Goal: Information Seeking & Learning: Learn about a topic

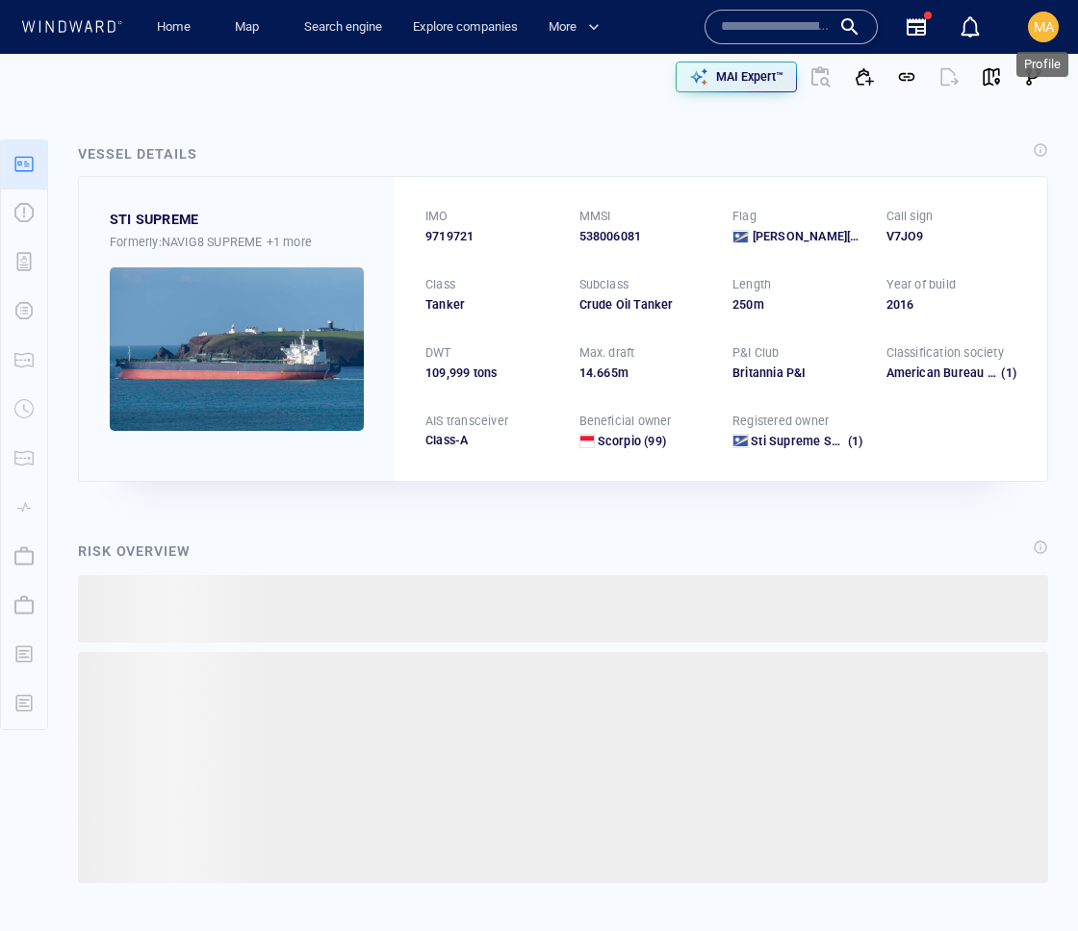
click at [1044, 28] on span "MA" at bounding box center [1043, 26] width 20 height 15
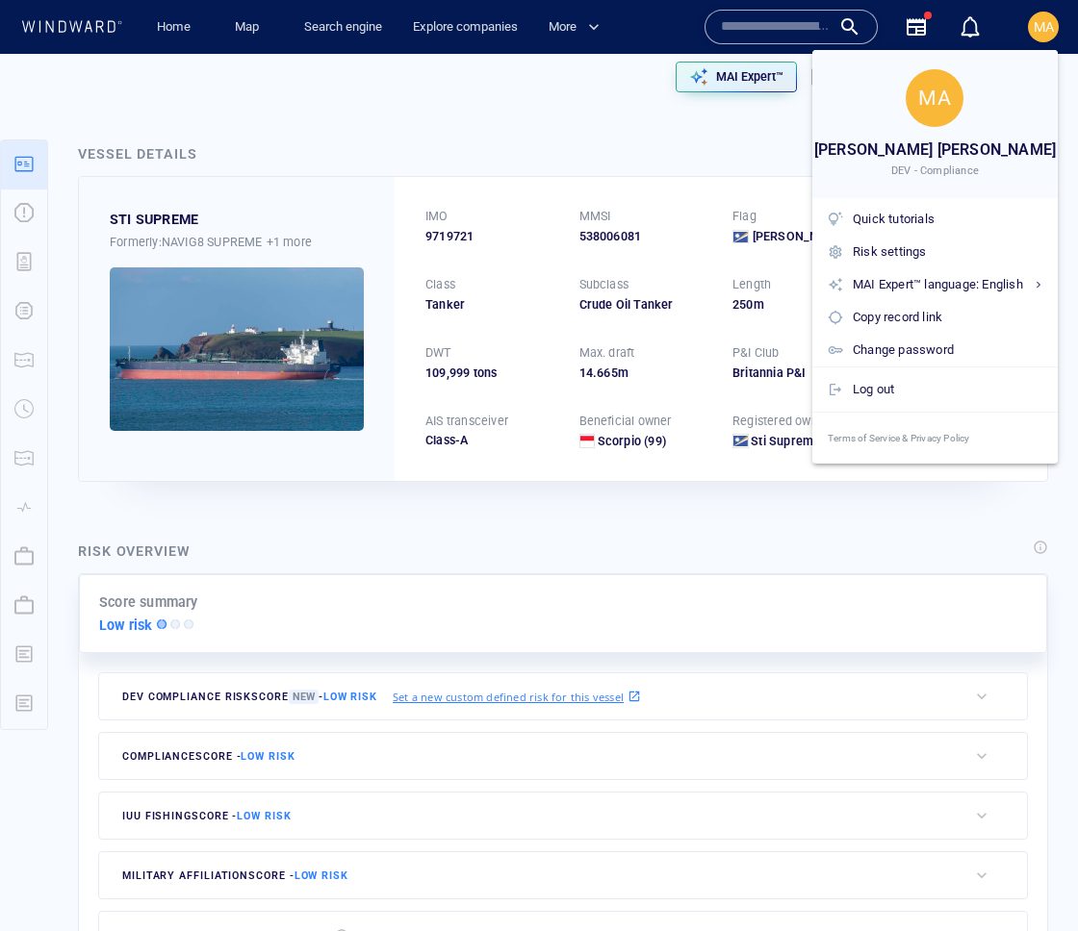
drag, startPoint x: 678, startPoint y: 202, endPoint x: 698, endPoint y: 150, distance: 55.4
click at [679, 200] on div at bounding box center [539, 465] width 1078 height 931
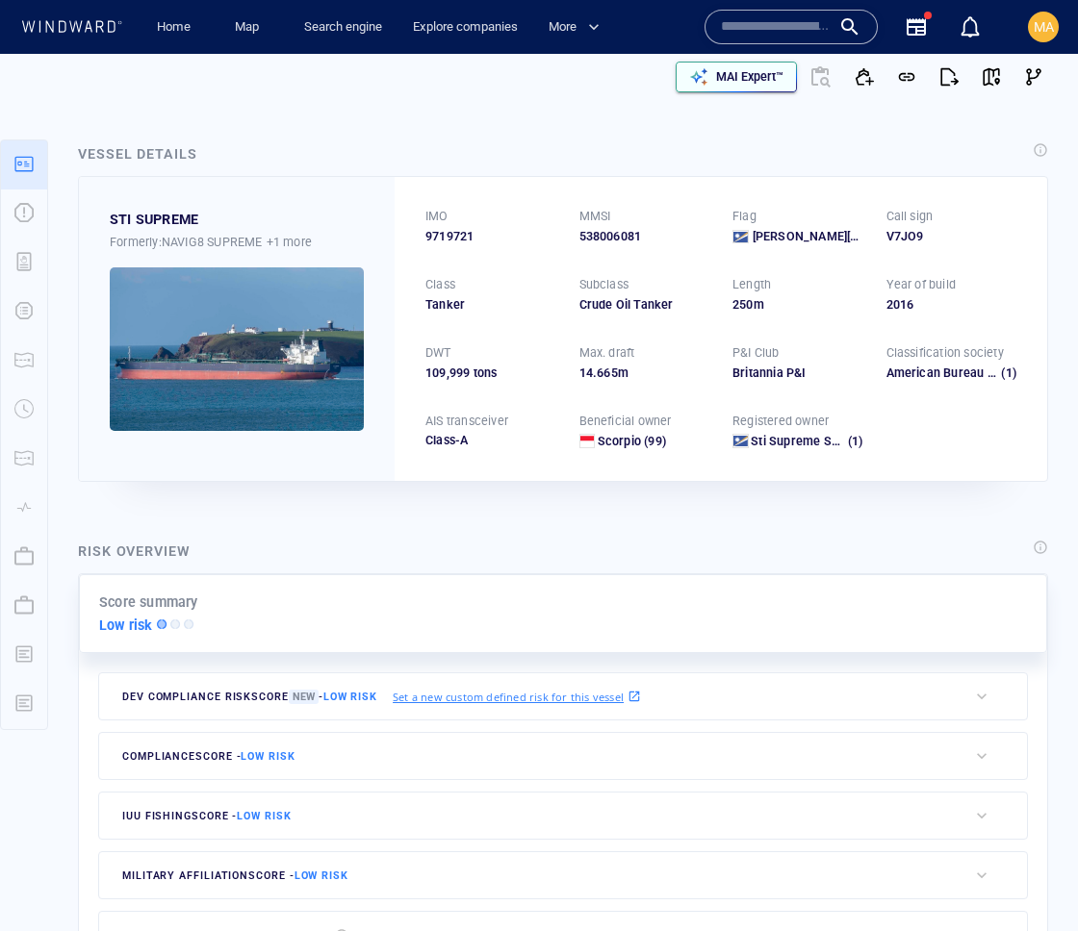
click at [789, 71] on div "MAI Expert™" at bounding box center [795, 77] width 520 height 46
click at [787, 74] on button "MAI Expert™" at bounding box center [735, 77] width 121 height 31
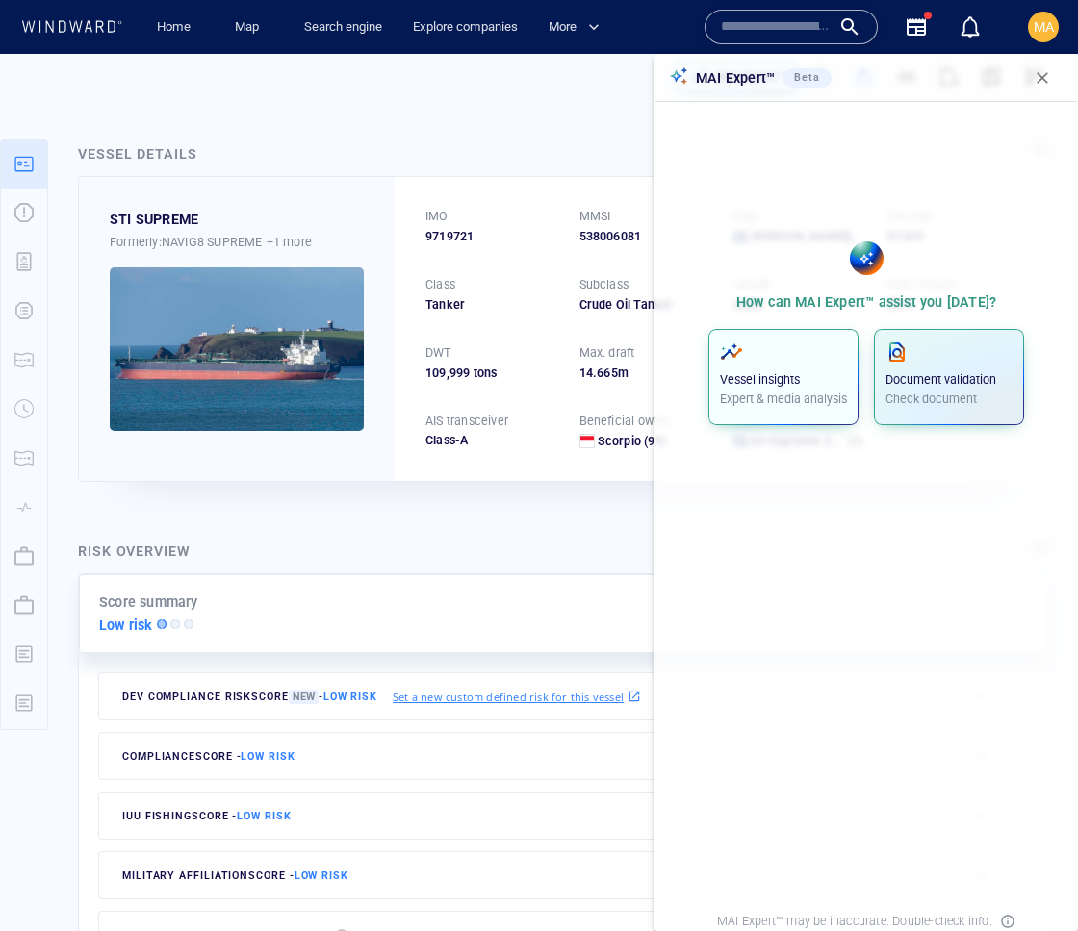
click at [796, 352] on span "button" at bounding box center [783, 352] width 127 height 23
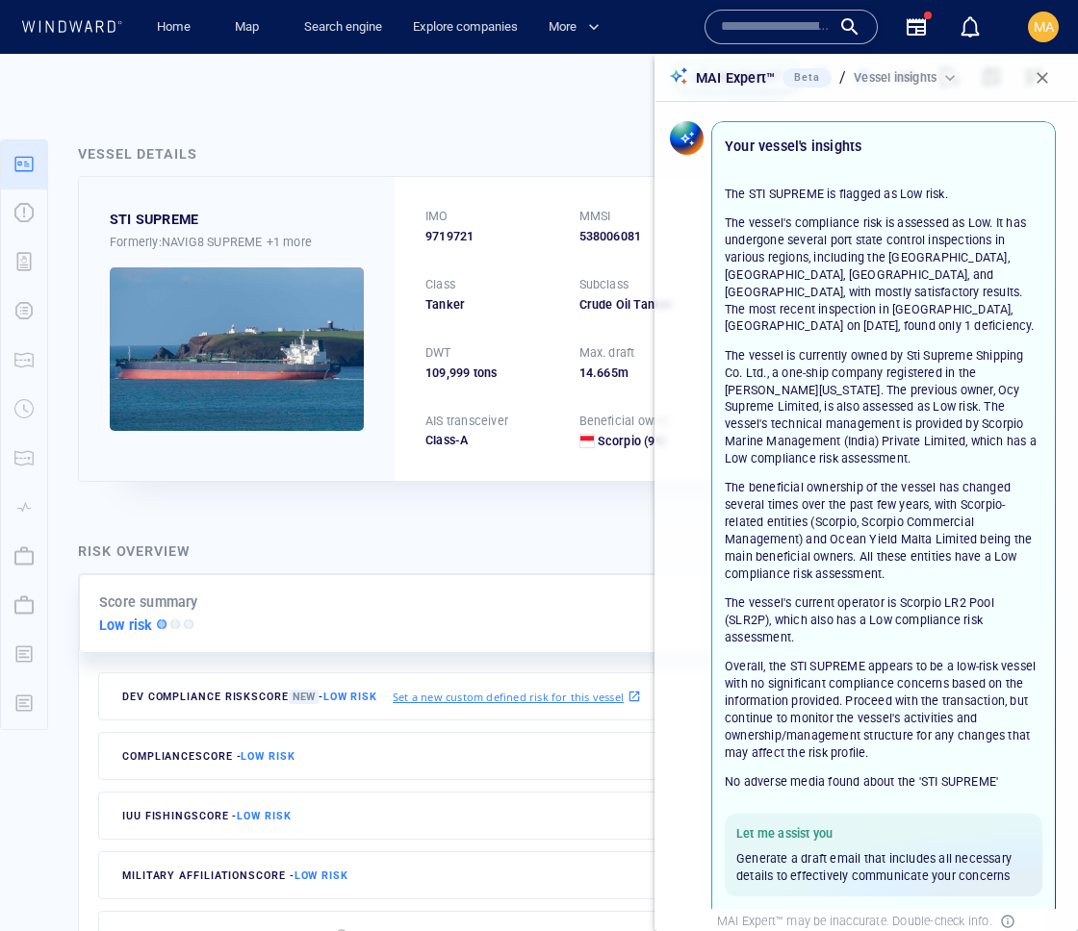
scroll to position [78, 0]
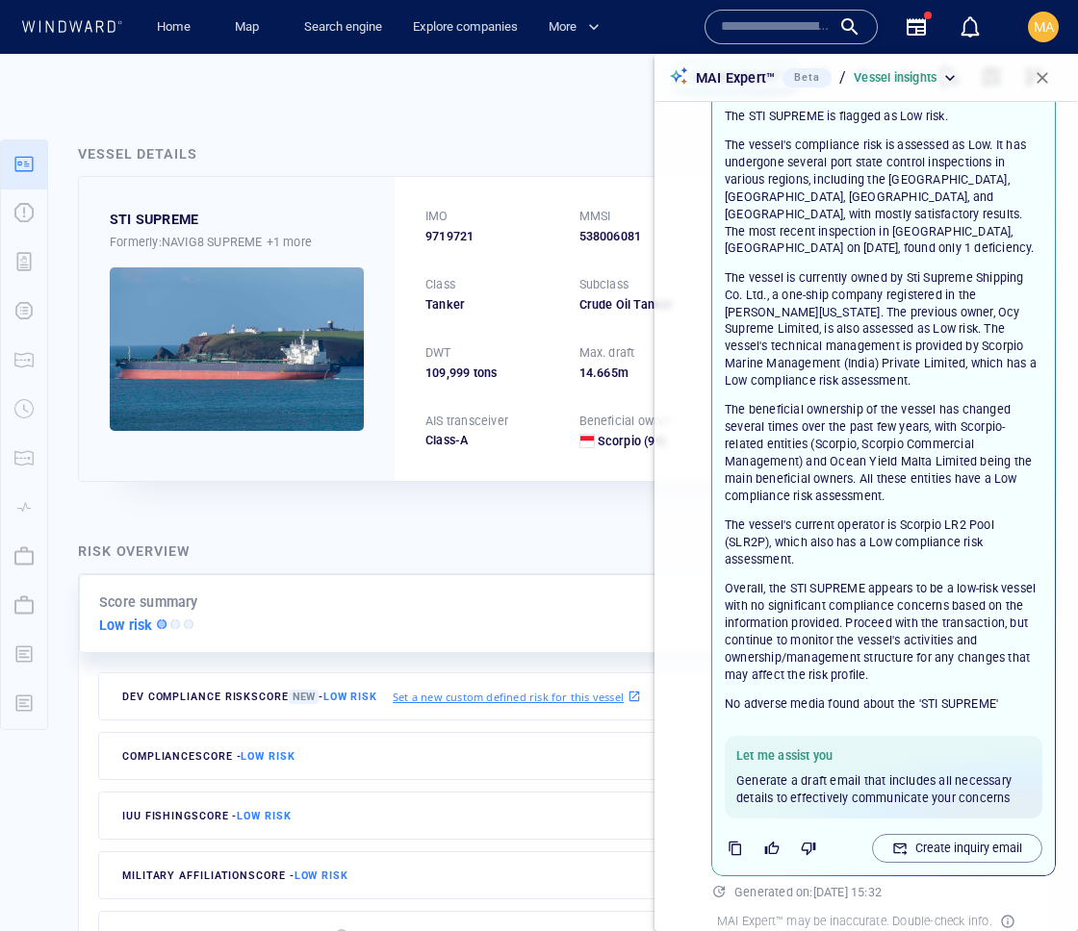
drag, startPoint x: 708, startPoint y: 22, endPoint x: 718, endPoint y: 23, distance: 9.7
click at [709, 23] on div at bounding box center [790, 27] width 173 height 35
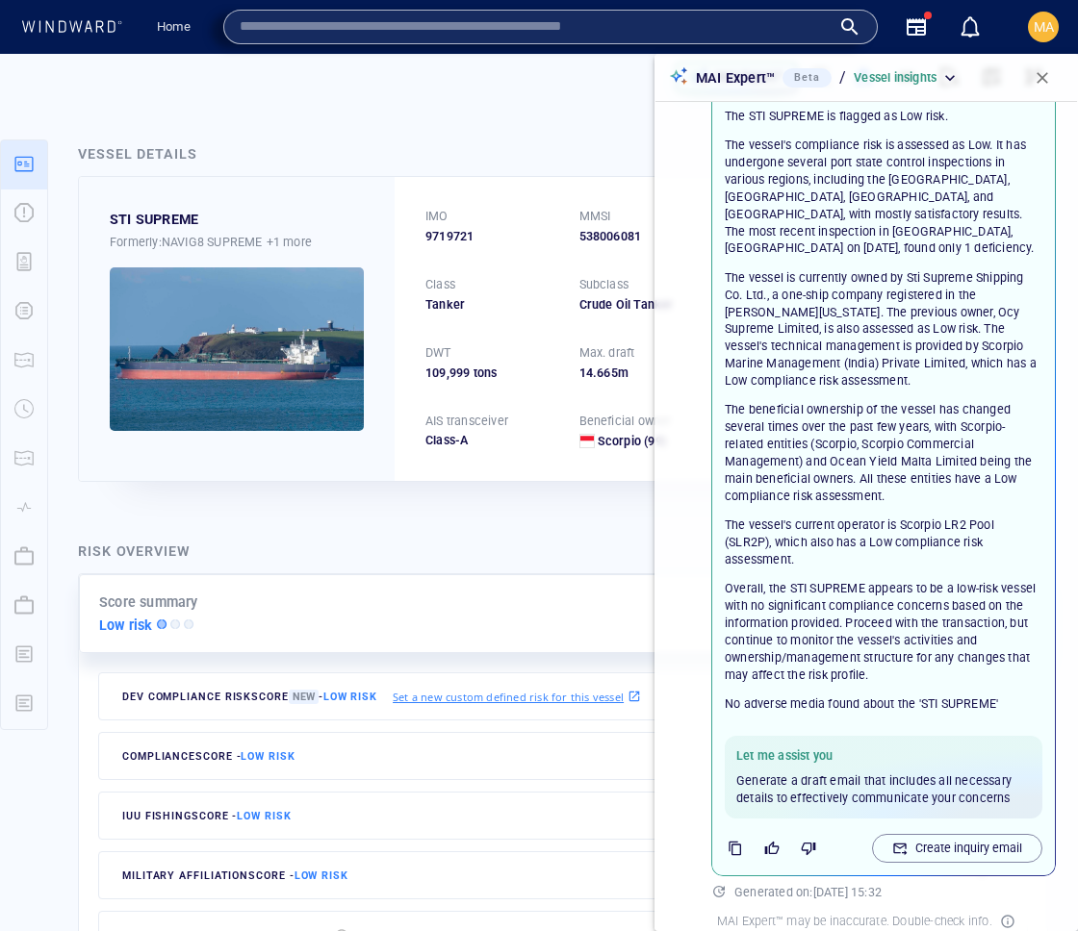
click at [743, 26] on input "text" at bounding box center [535, 27] width 591 height 29
paste input "****"
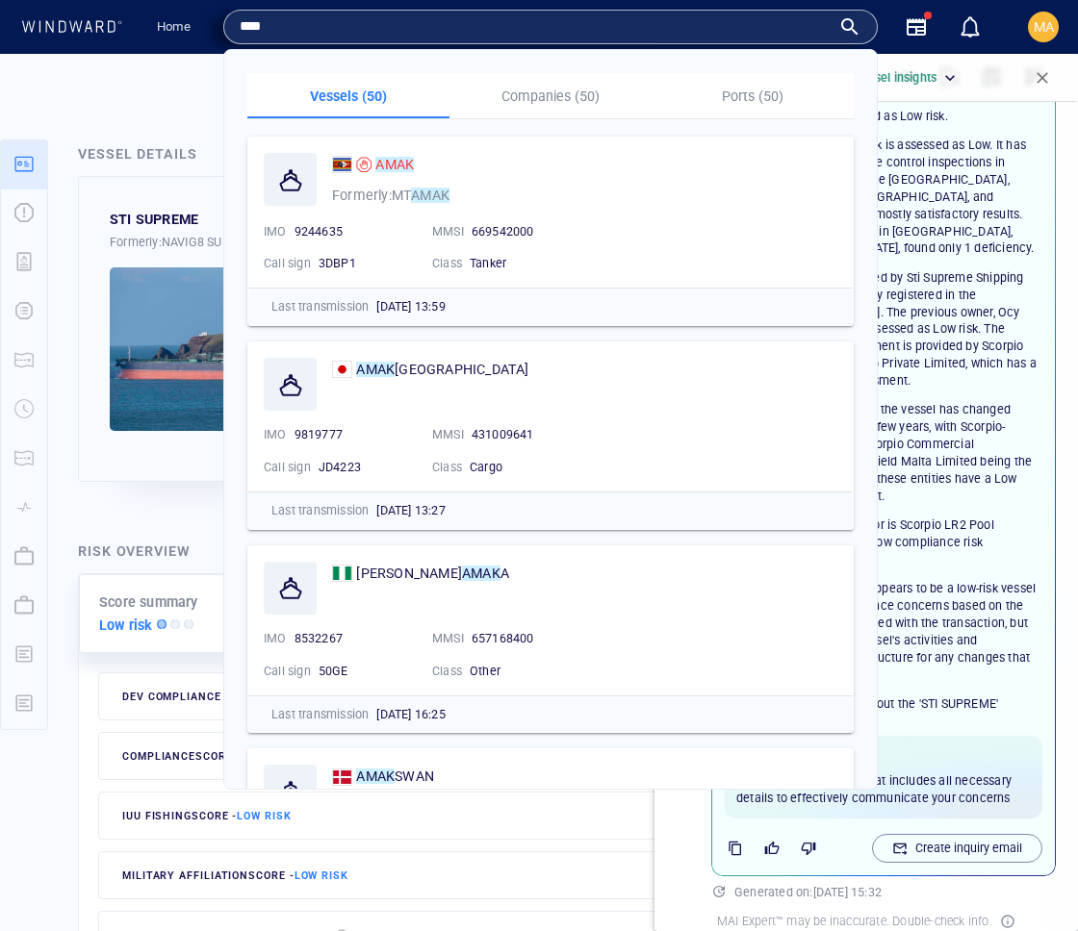
type input "****"
click at [697, 14] on input "****" at bounding box center [535, 27] width 591 height 29
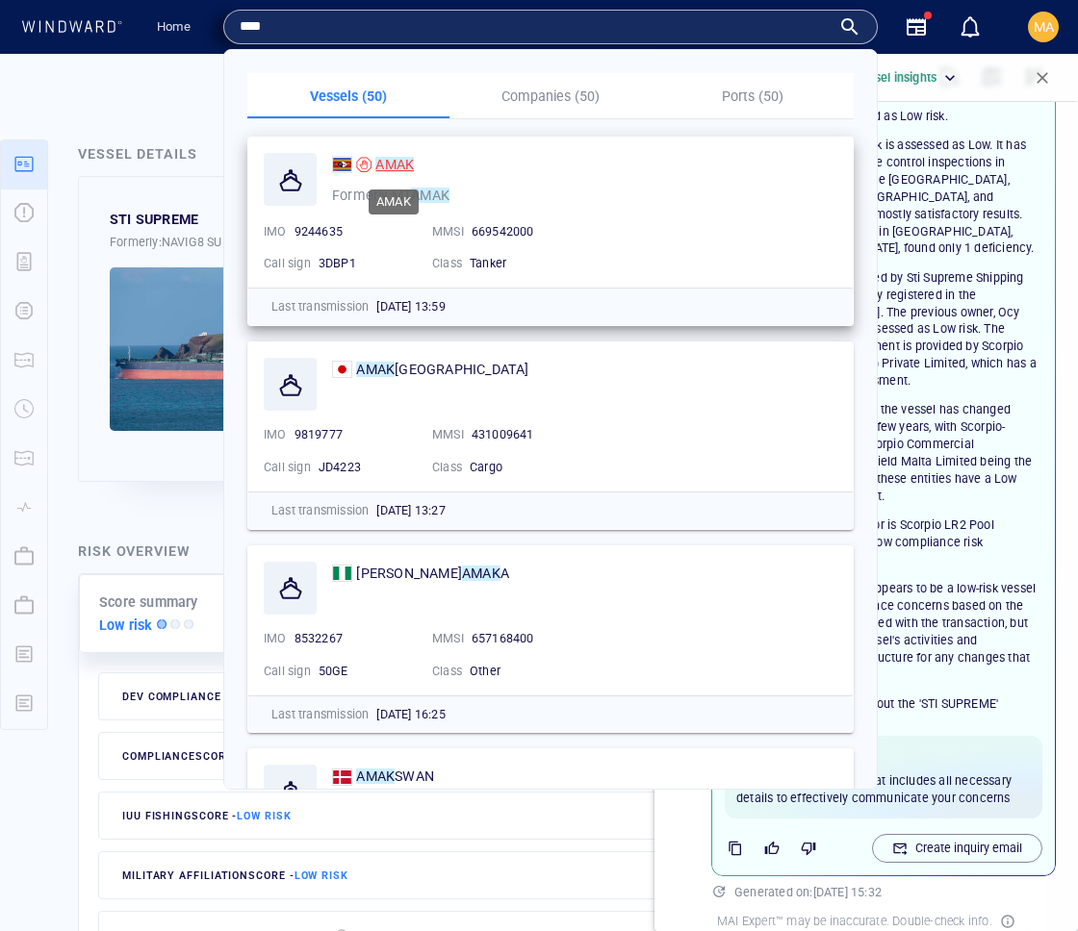
click at [404, 162] on mark "AMAK" at bounding box center [394, 164] width 38 height 15
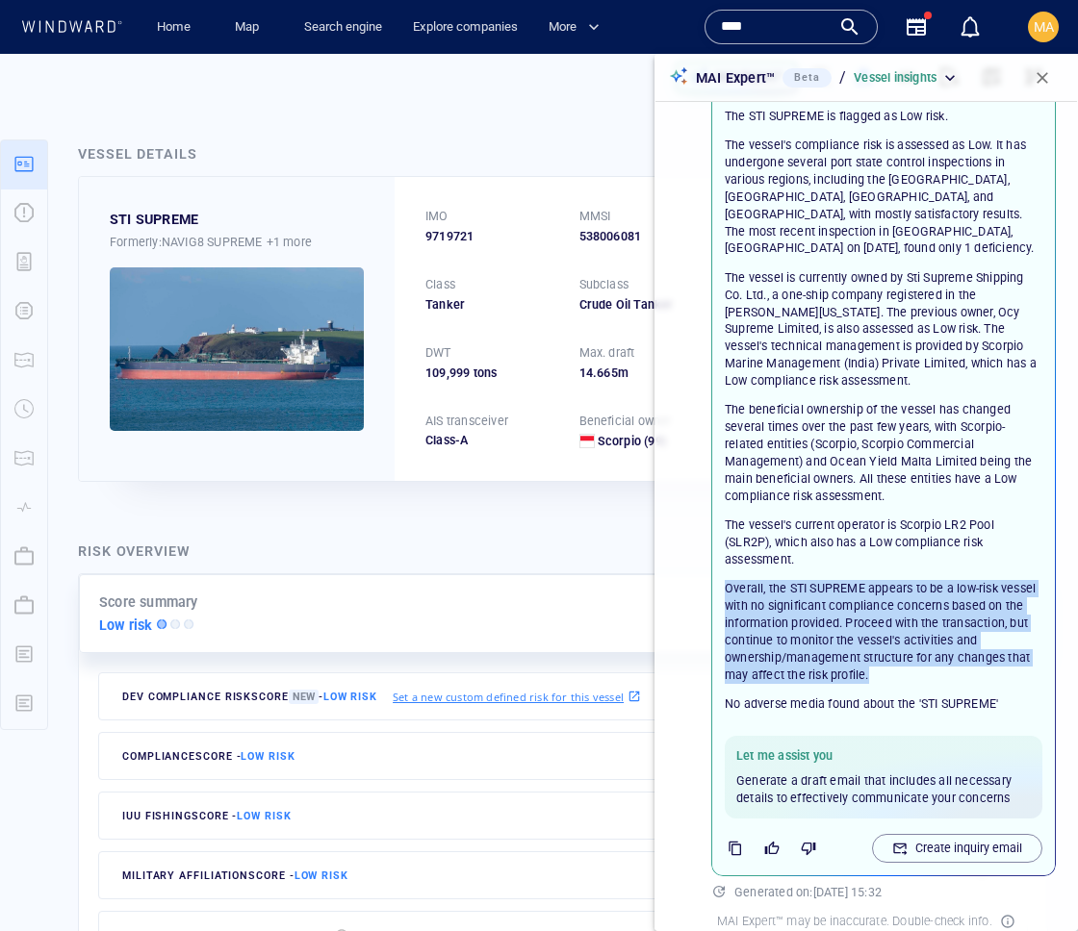
drag, startPoint x: 951, startPoint y: 657, endPoint x: 724, endPoint y: 529, distance: 259.8
click at [732, 546] on div "The STI SUPREME is flagged as Low risk. The vessel's compliance risk is assesse…" at bounding box center [883, 396] width 318 height 576
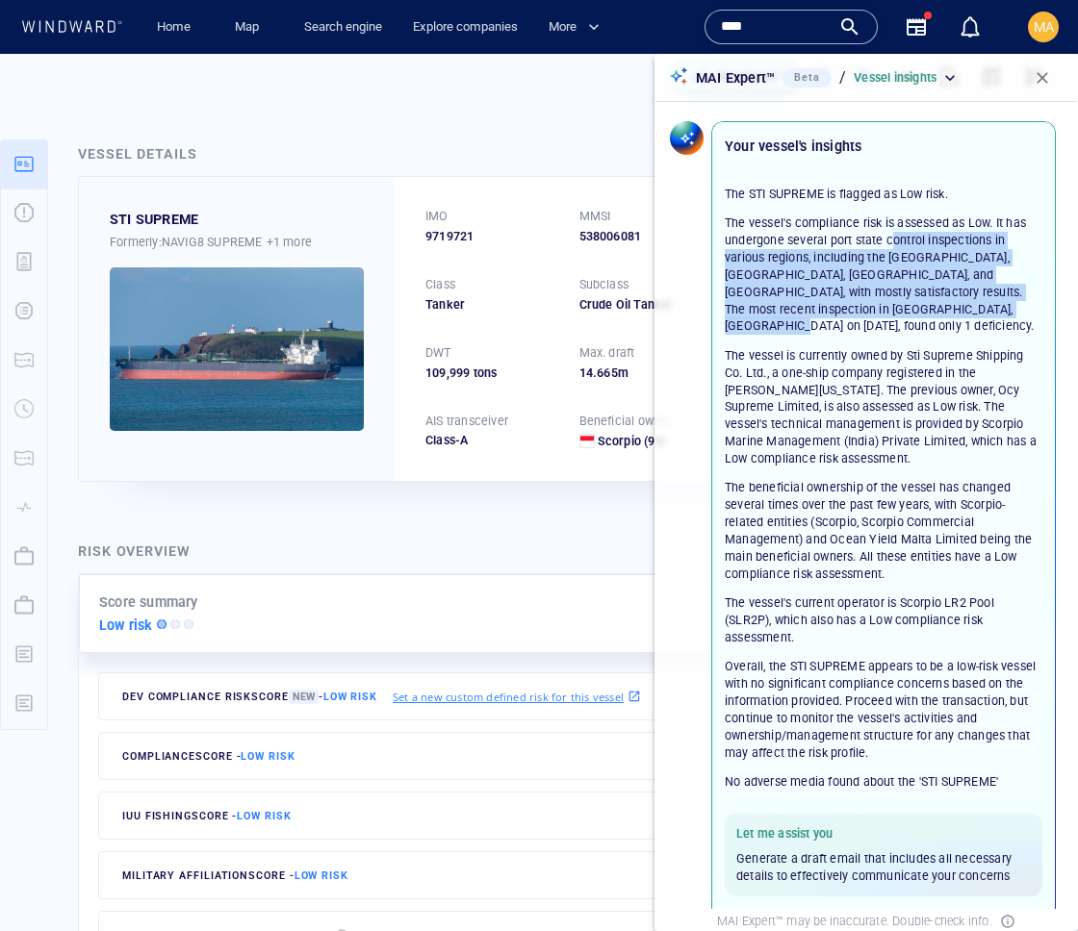
drag, startPoint x: 968, startPoint y: 305, endPoint x: 891, endPoint y: 243, distance: 98.6
click at [891, 243] on p "The vessel's compliance risk is assessed as Low. It has undergone several port …" at bounding box center [883, 275] width 318 height 120
click at [964, 221] on p "The vessel's compliance risk is assessed as Low. It has undergone several port …" at bounding box center [883, 275] width 318 height 120
click at [990, 223] on p "The vessel's compliance risk is assessed as Low. It has undergone several port …" at bounding box center [883, 275] width 318 height 120
click at [1001, 224] on p "The vessel's compliance risk is assessed as Low. It has undergone several port …" at bounding box center [883, 275] width 318 height 120
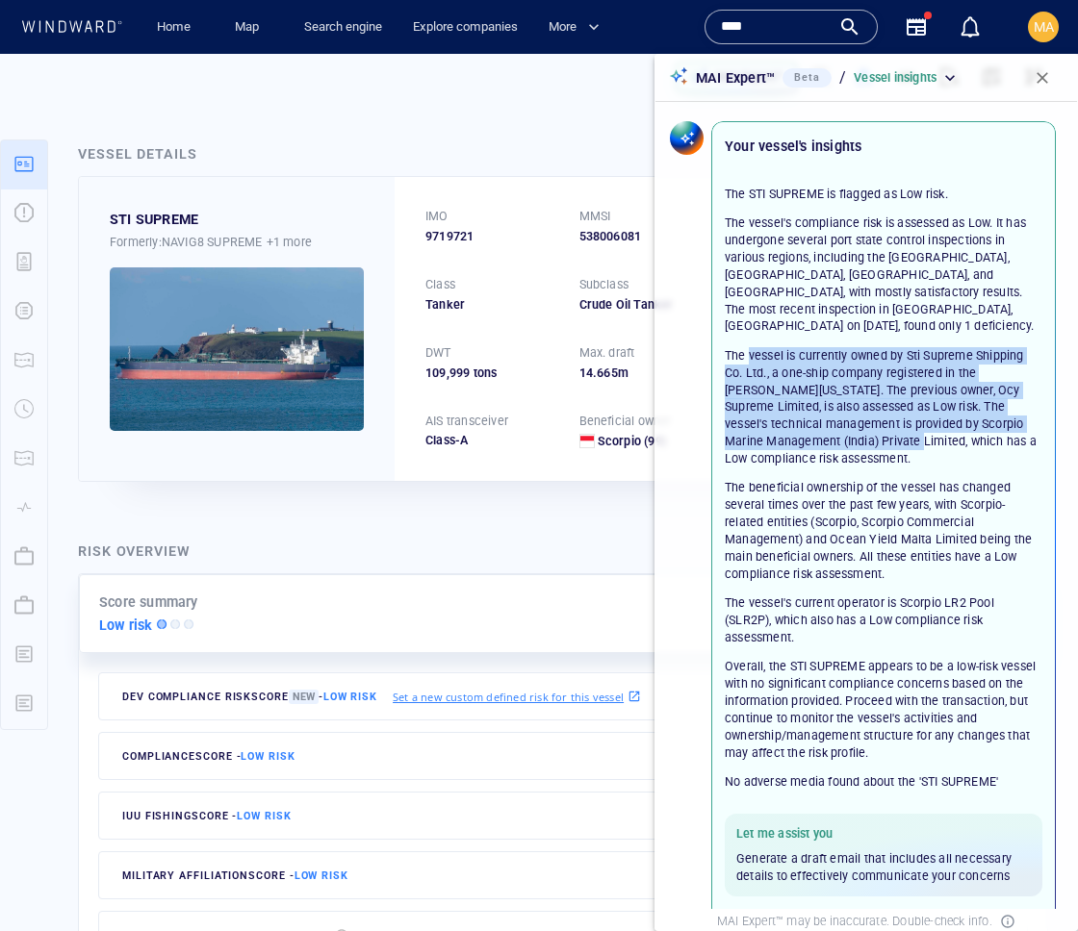
drag, startPoint x: 839, startPoint y: 429, endPoint x: 749, endPoint y: 344, distance: 123.2
click at [749, 347] on p "The vessel is currently owned by Sti Supreme Shipping Co. Ltd., a one-ship comp…" at bounding box center [883, 407] width 318 height 120
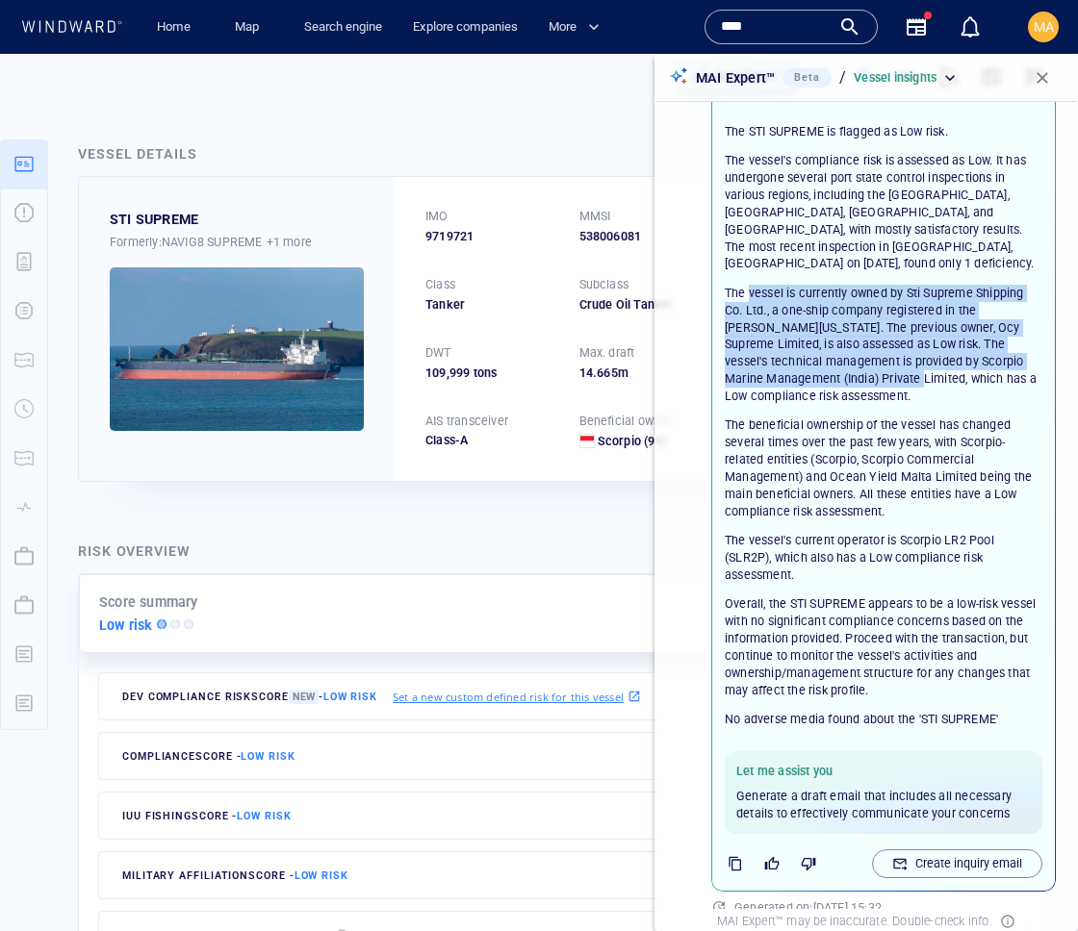
scroll to position [66, 0]
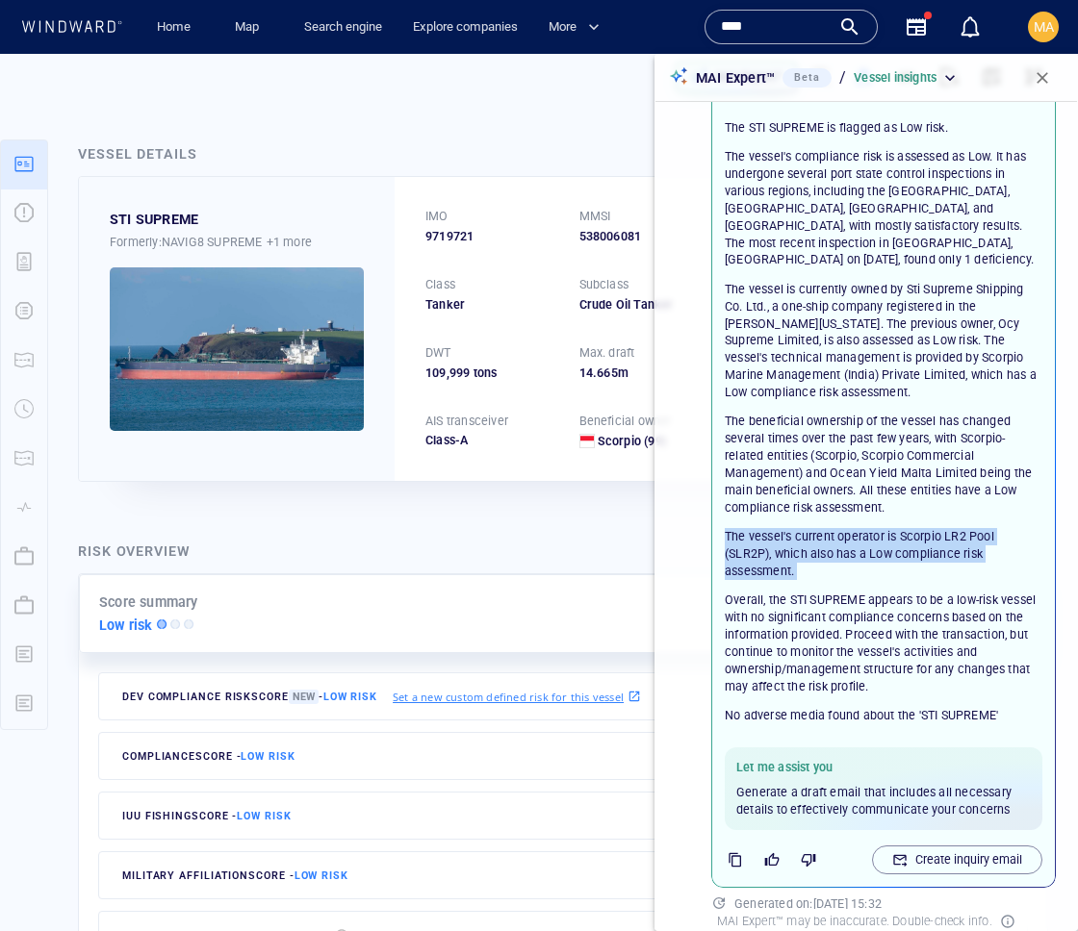
drag, startPoint x: 894, startPoint y: 562, endPoint x: 755, endPoint y: 503, distance: 150.5
click at [755, 504] on div "The STI SUPREME is flagged as Low risk. The vessel's compliance risk is assesse…" at bounding box center [883, 407] width 318 height 576
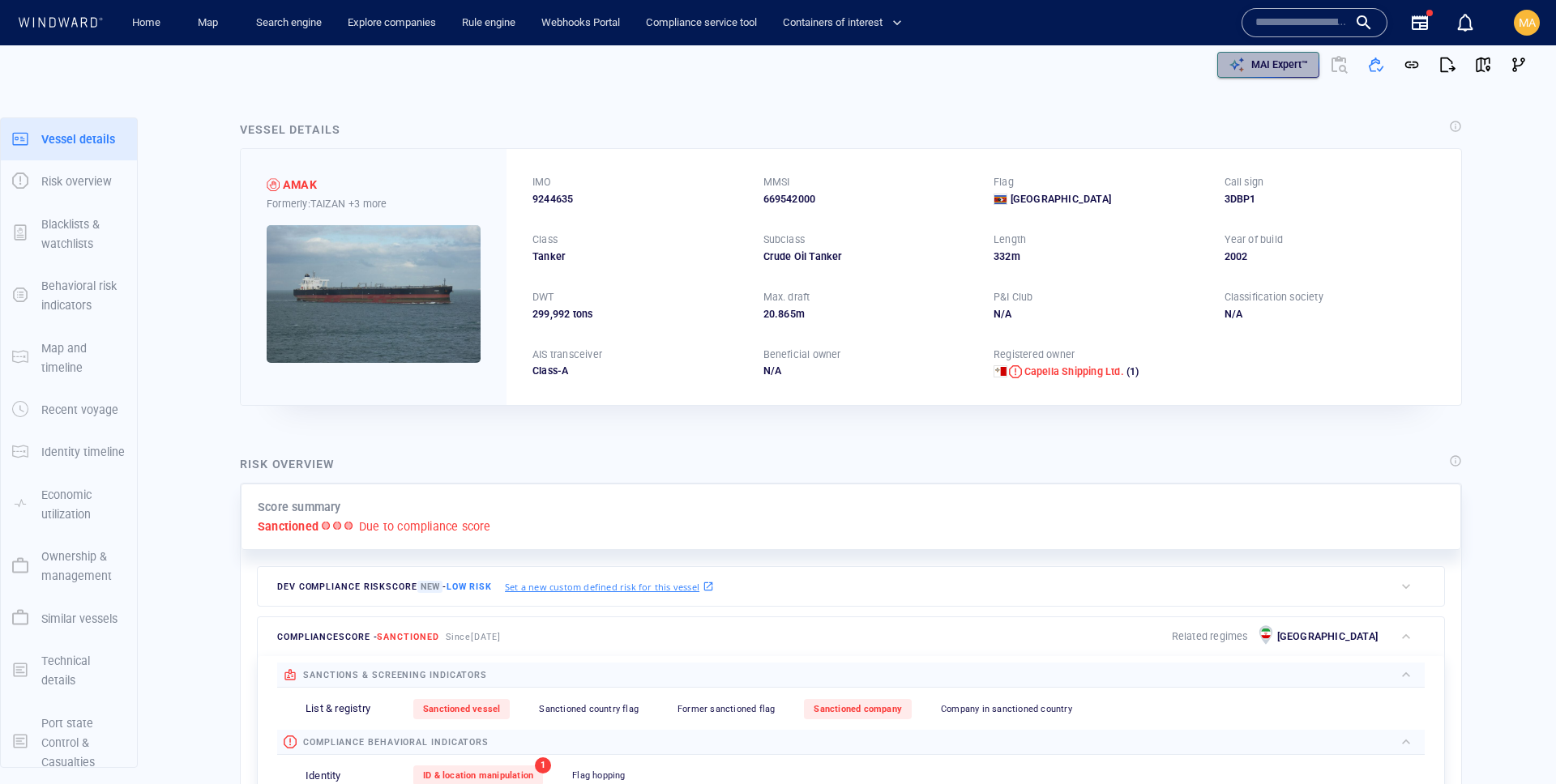
click at [907, 63] on p "MAI Expert™" at bounding box center [1280, 64] width 56 height 14
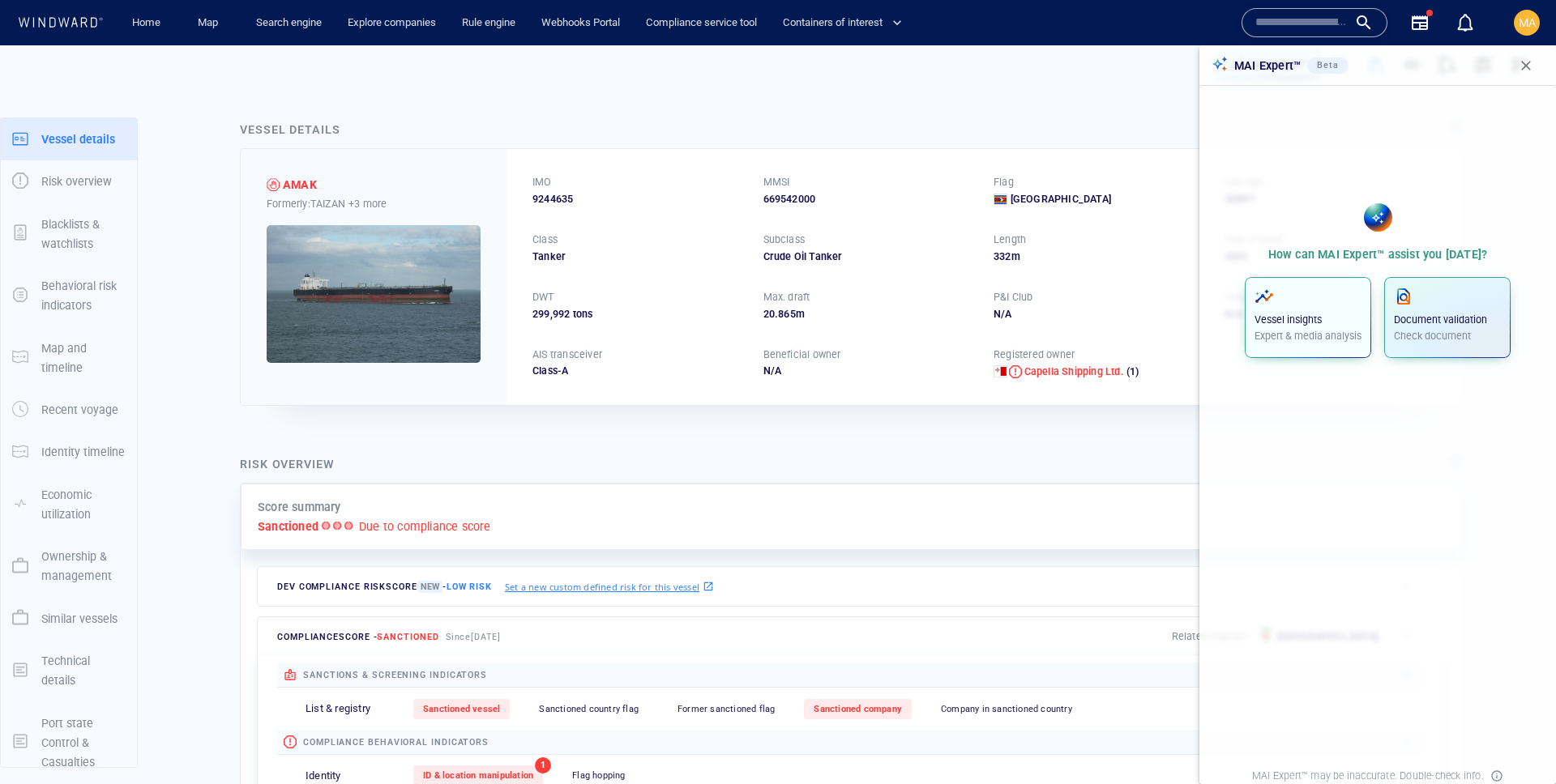
click at [907, 318] on p "Vessel insights" at bounding box center [1307, 319] width 107 height 14
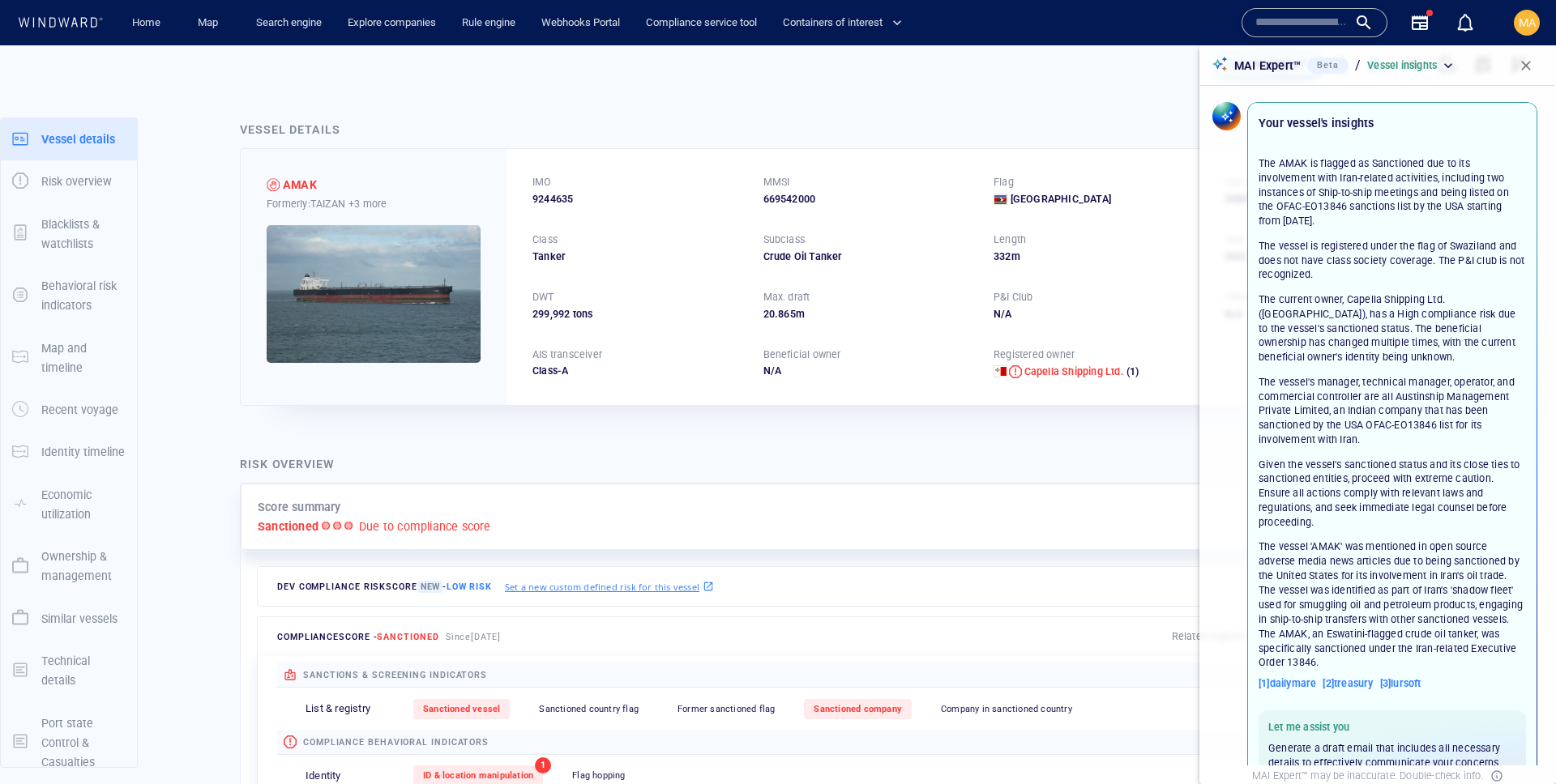
scroll to position [2, 0]
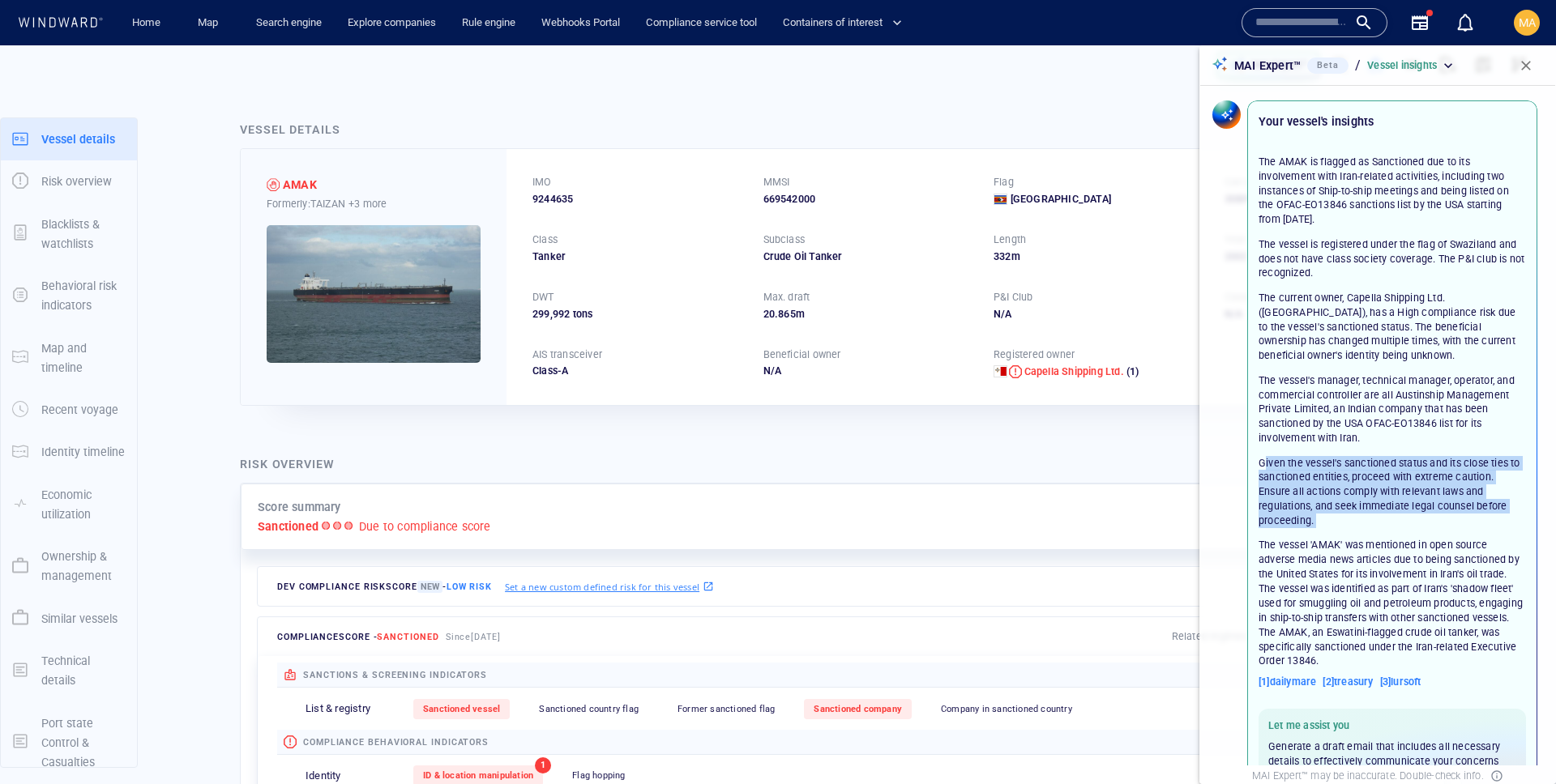
drag, startPoint x: 1265, startPoint y: 463, endPoint x: 1350, endPoint y: 529, distance: 107.6
click at [907, 529] on p "The AMAK is flagged as Sanctioned due to its involvement with Iran-related acti…" at bounding box center [1393, 424] width 268 height 538
click at [907, 26] on button "MA" at bounding box center [1527, 23] width 32 height 32
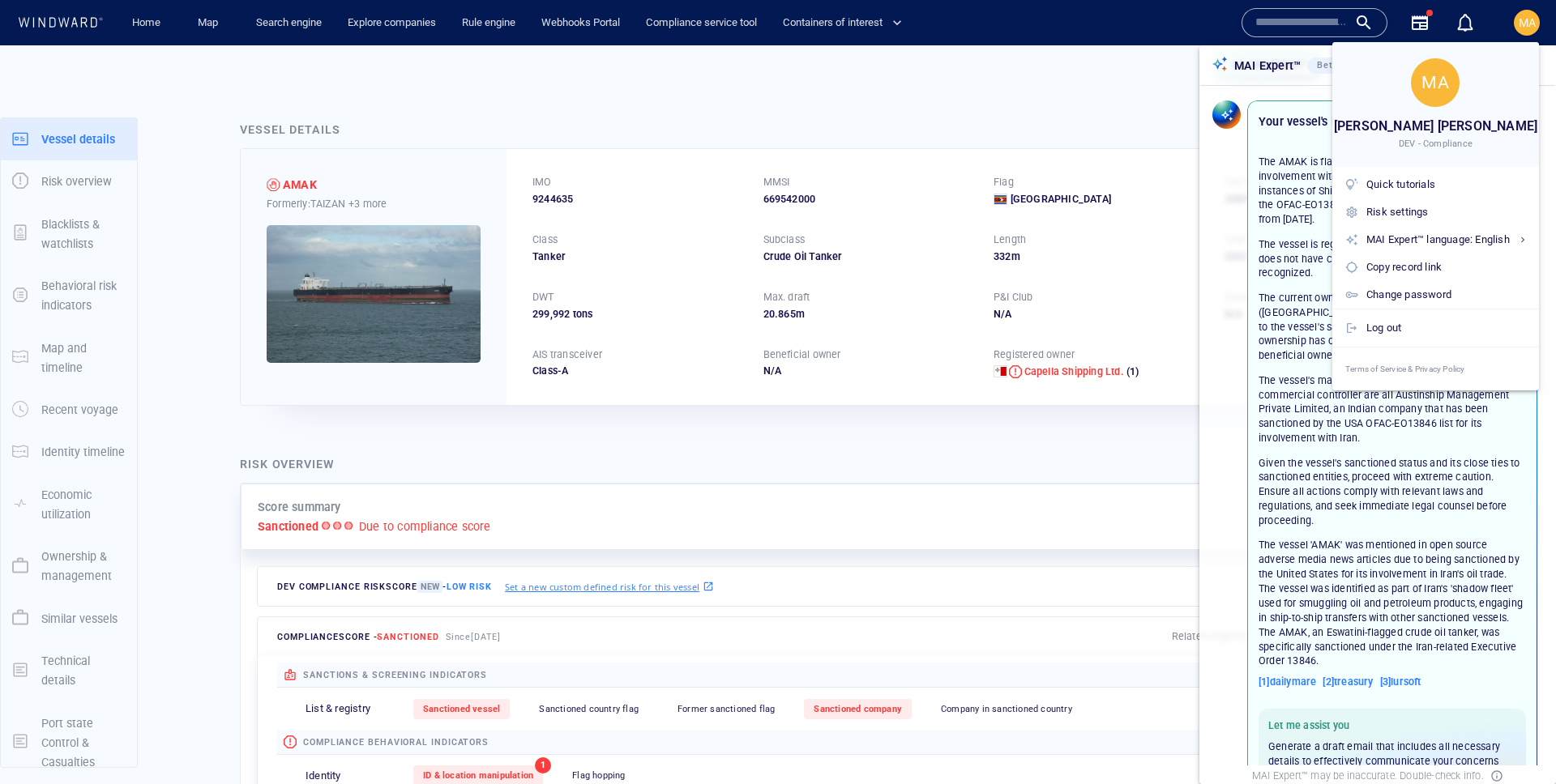
click at [907, 297] on div at bounding box center [778, 392] width 1556 height 784
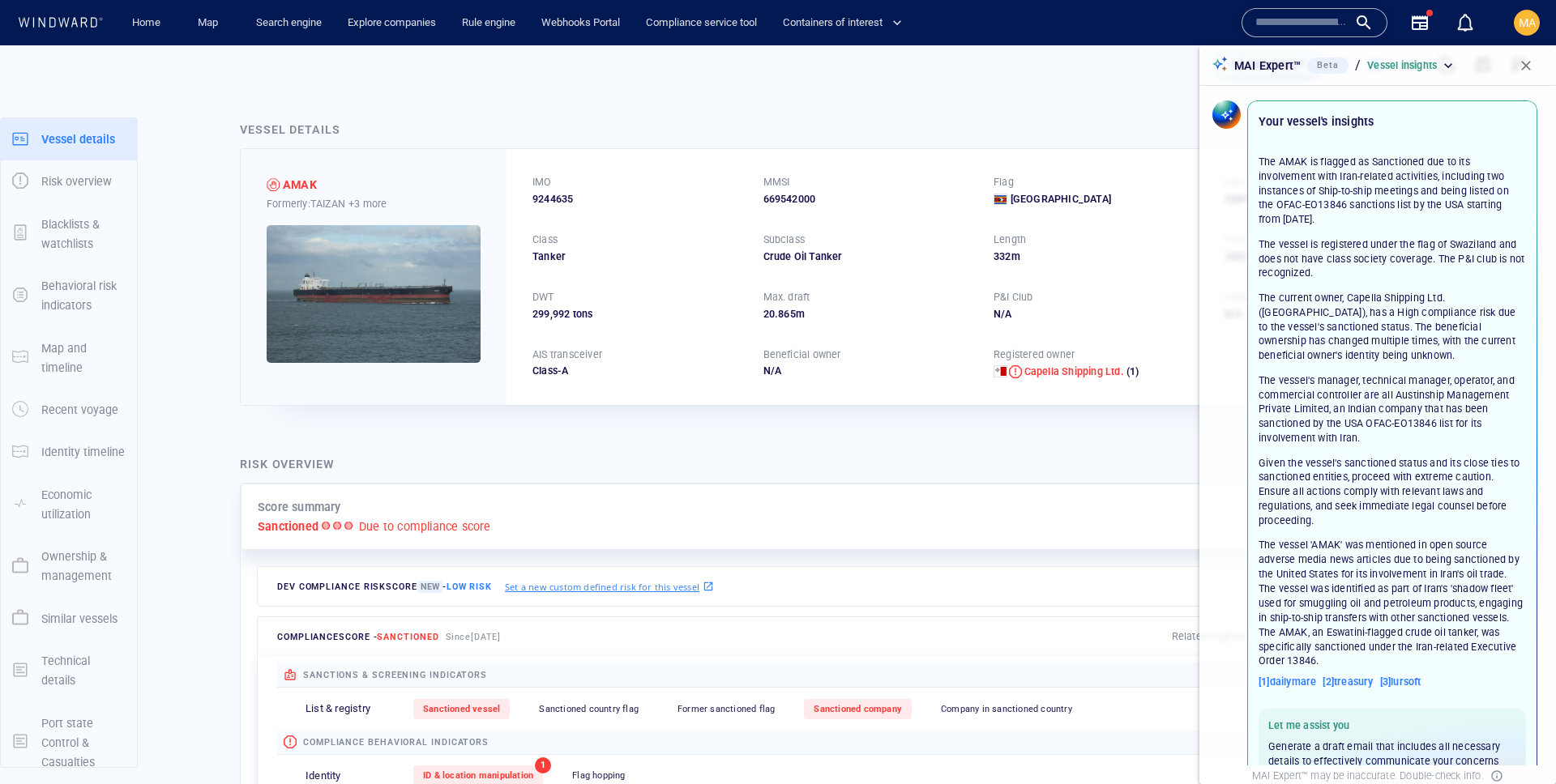
click at [907, 20] on div "MA" at bounding box center [1527, 23] width 26 height 26
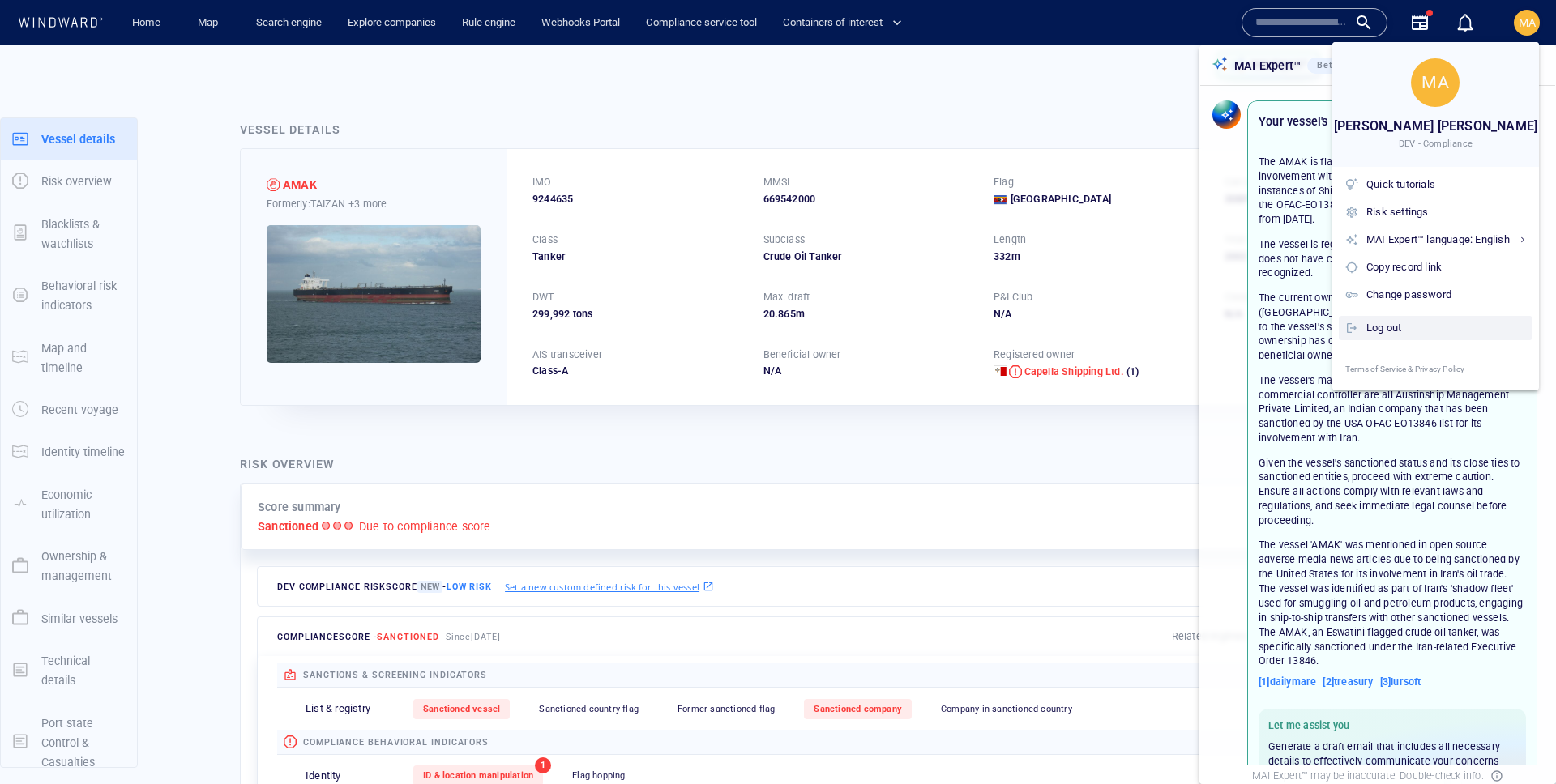
click at [907, 324] on div "Log out" at bounding box center [1446, 328] width 160 height 18
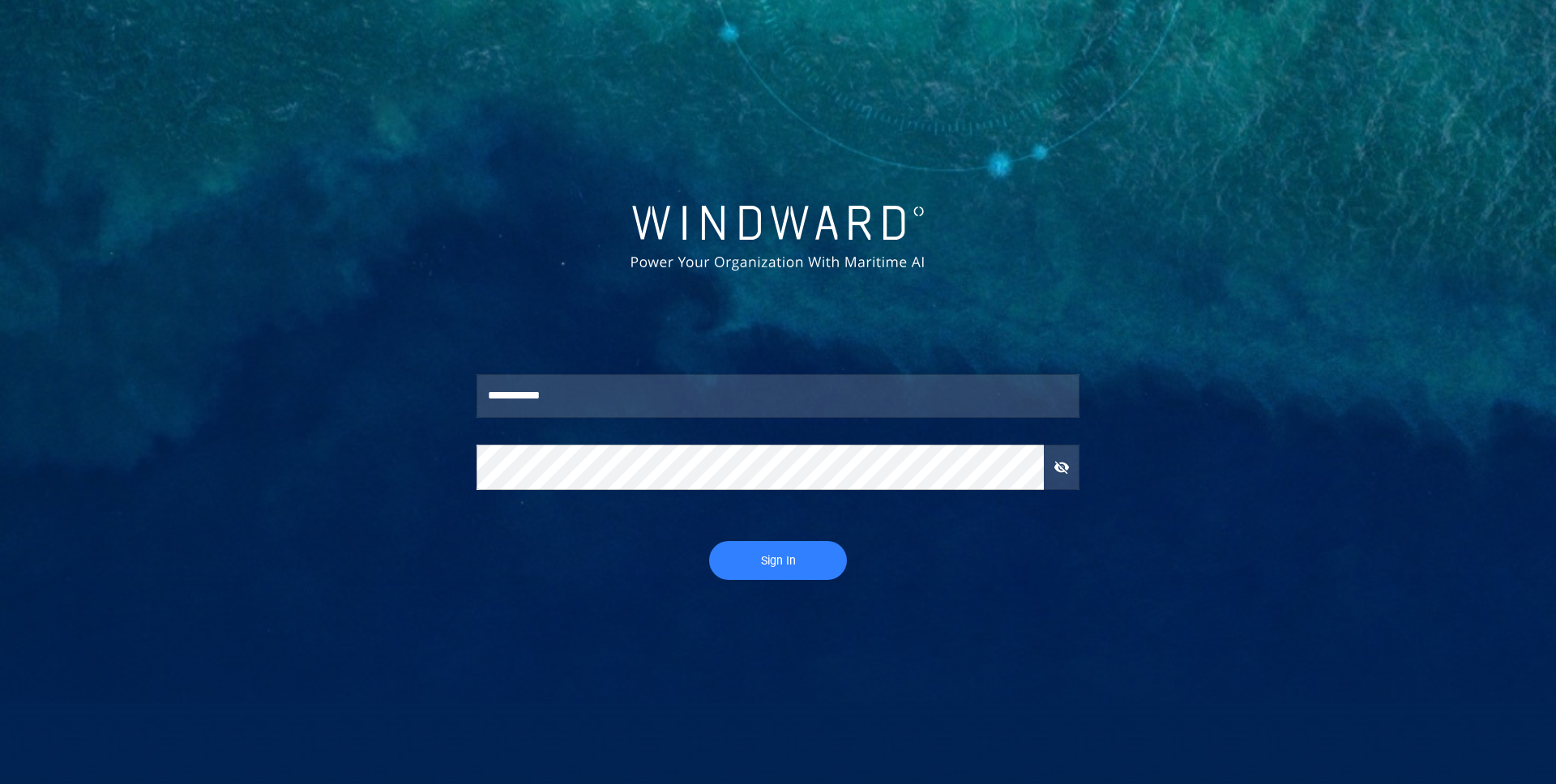
click at [823, 542] on button "Sign In" at bounding box center [778, 561] width 138 height 39
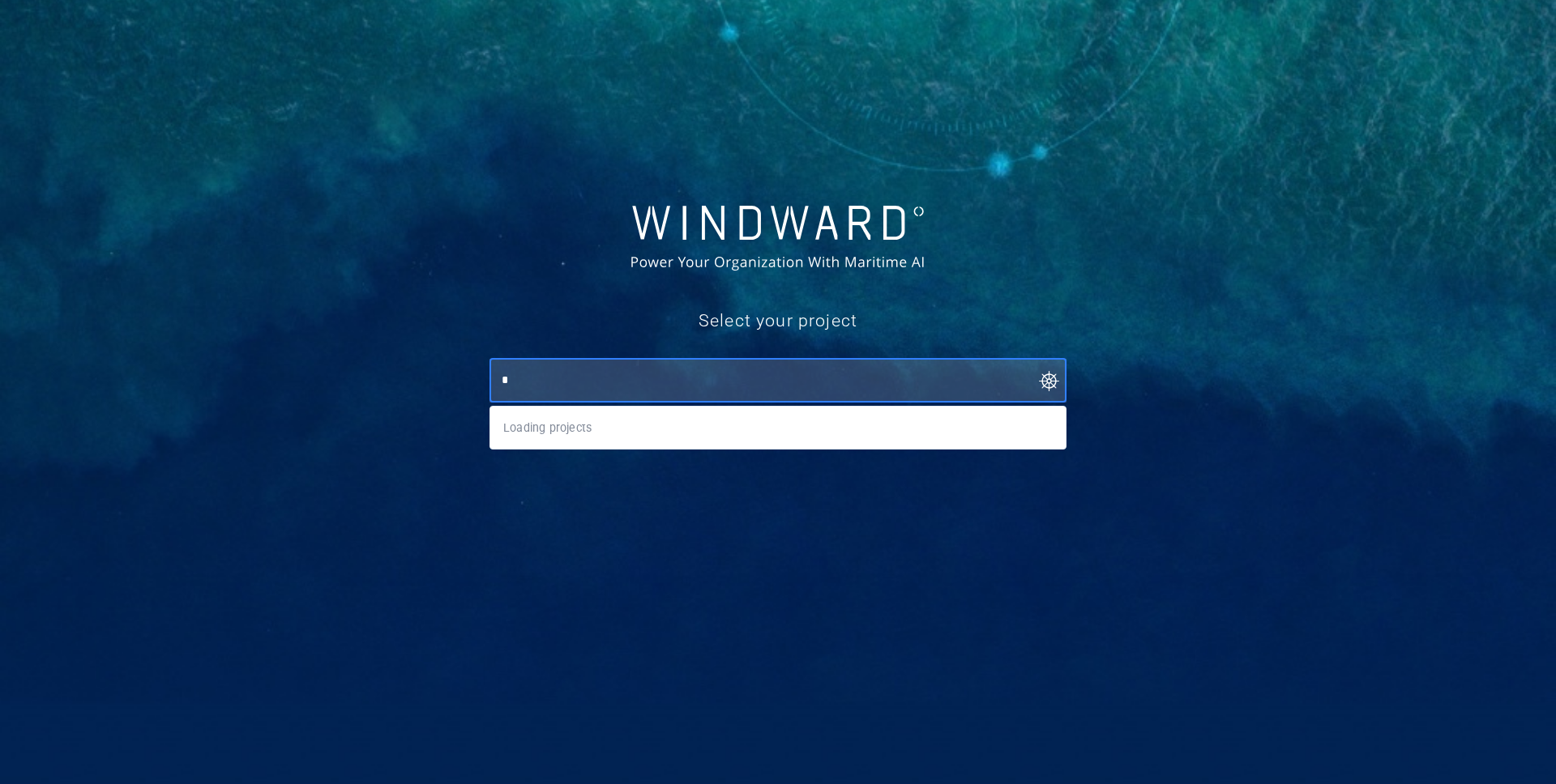
click at [700, 392] on input "*" at bounding box center [782, 381] width 569 height 29
click at [610, 427] on li "DEV - Compliance" at bounding box center [778, 428] width 575 height 29
type input "**********"
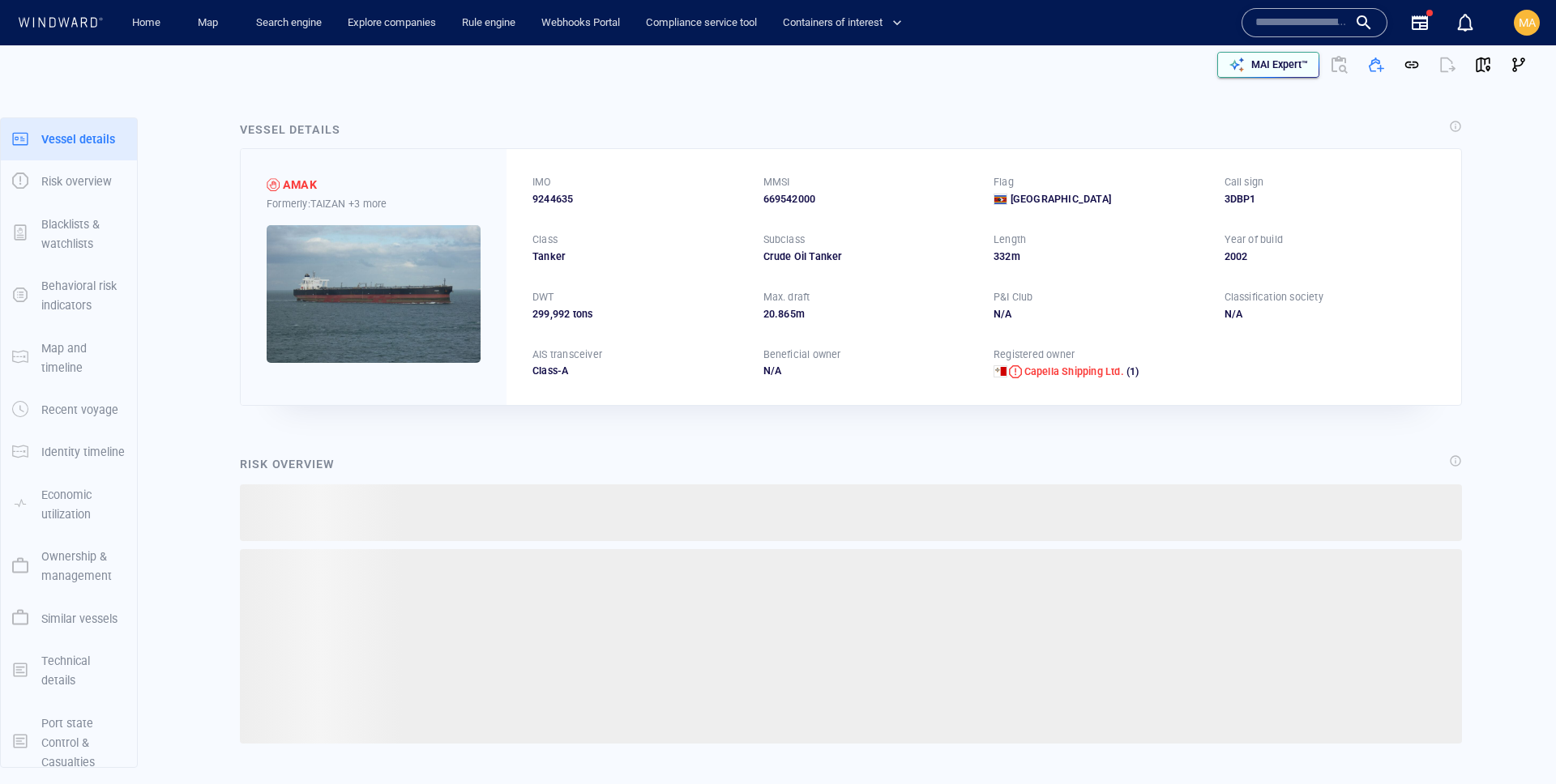
click at [907, 66] on p "MAI Expert™" at bounding box center [1280, 64] width 56 height 14
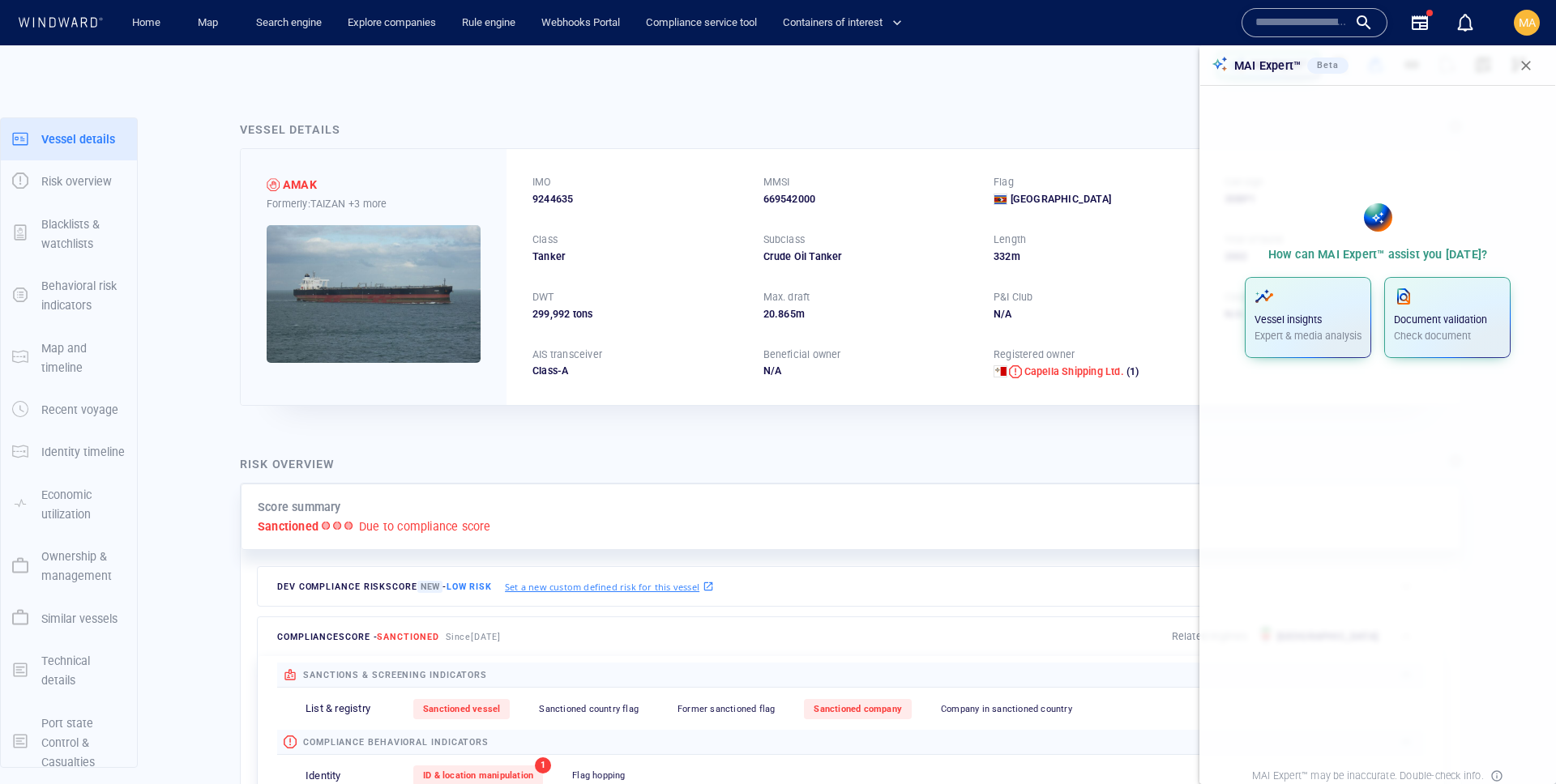
click at [907, 61] on button "button" at bounding box center [1527, 66] width 35 height 35
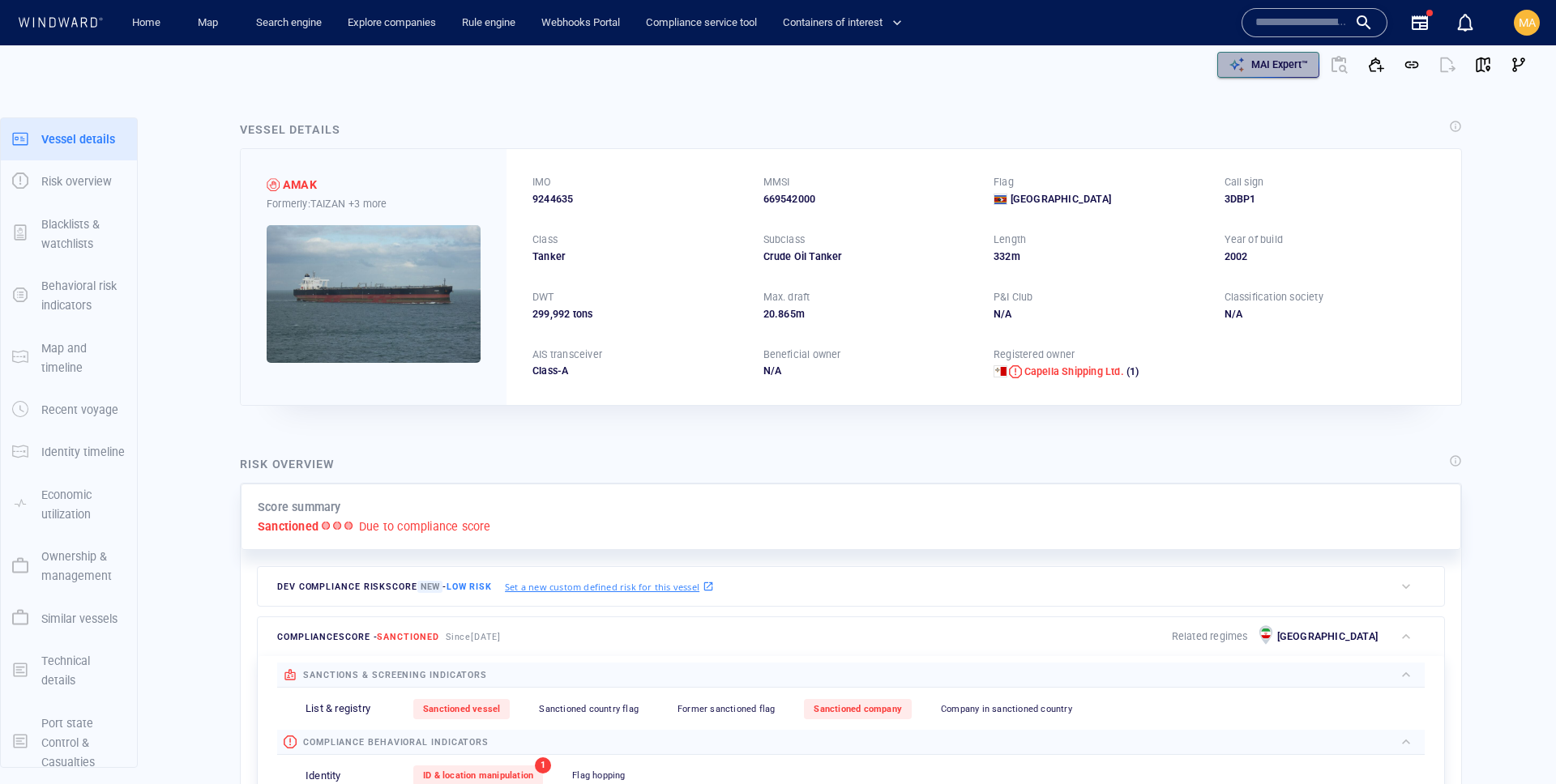
click at [1305, 61] on p "MAI Expert™" at bounding box center [1280, 64] width 56 height 14
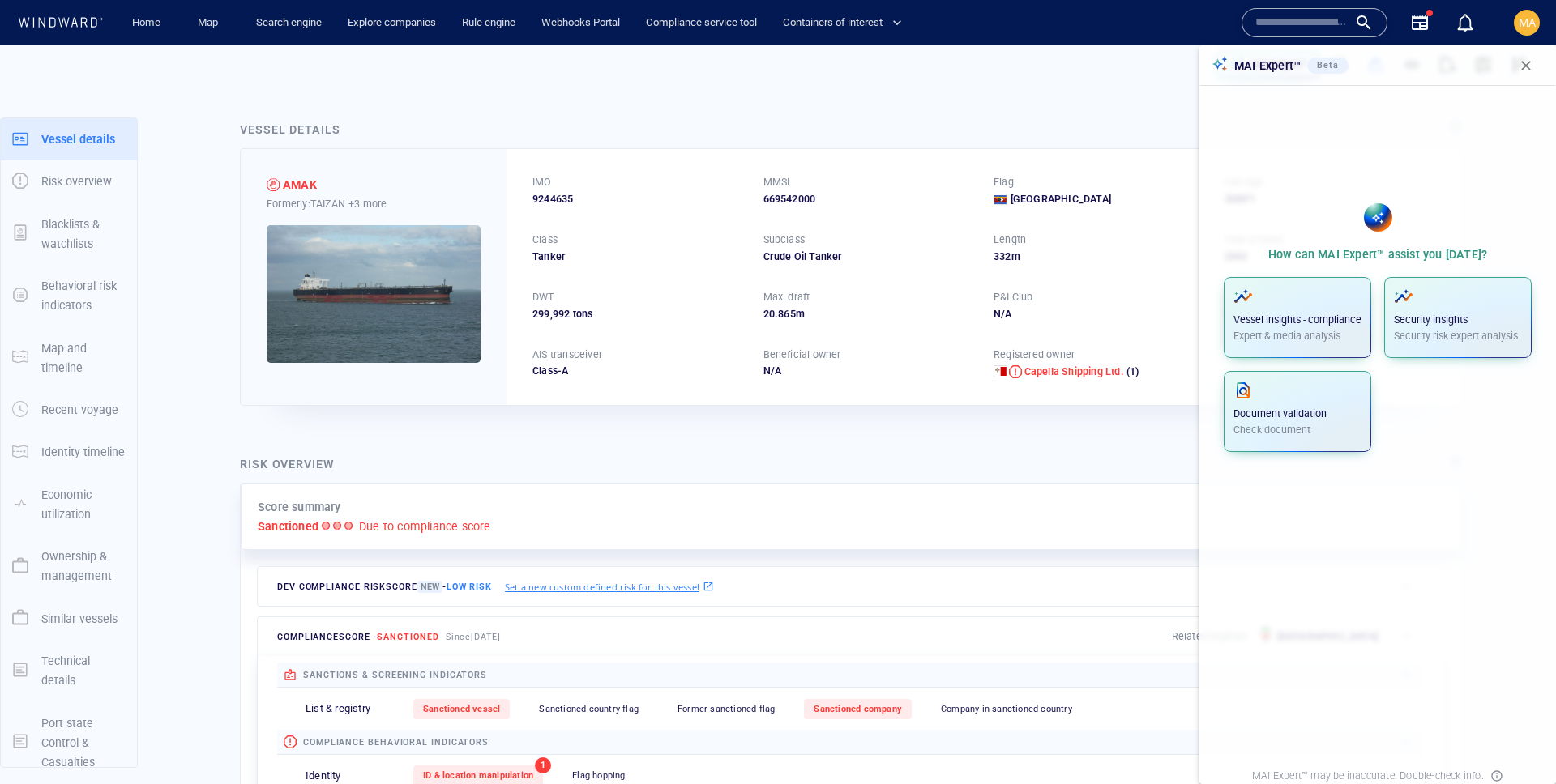
click at [1525, 67] on span "button" at bounding box center [1526, 65] width 16 height 16
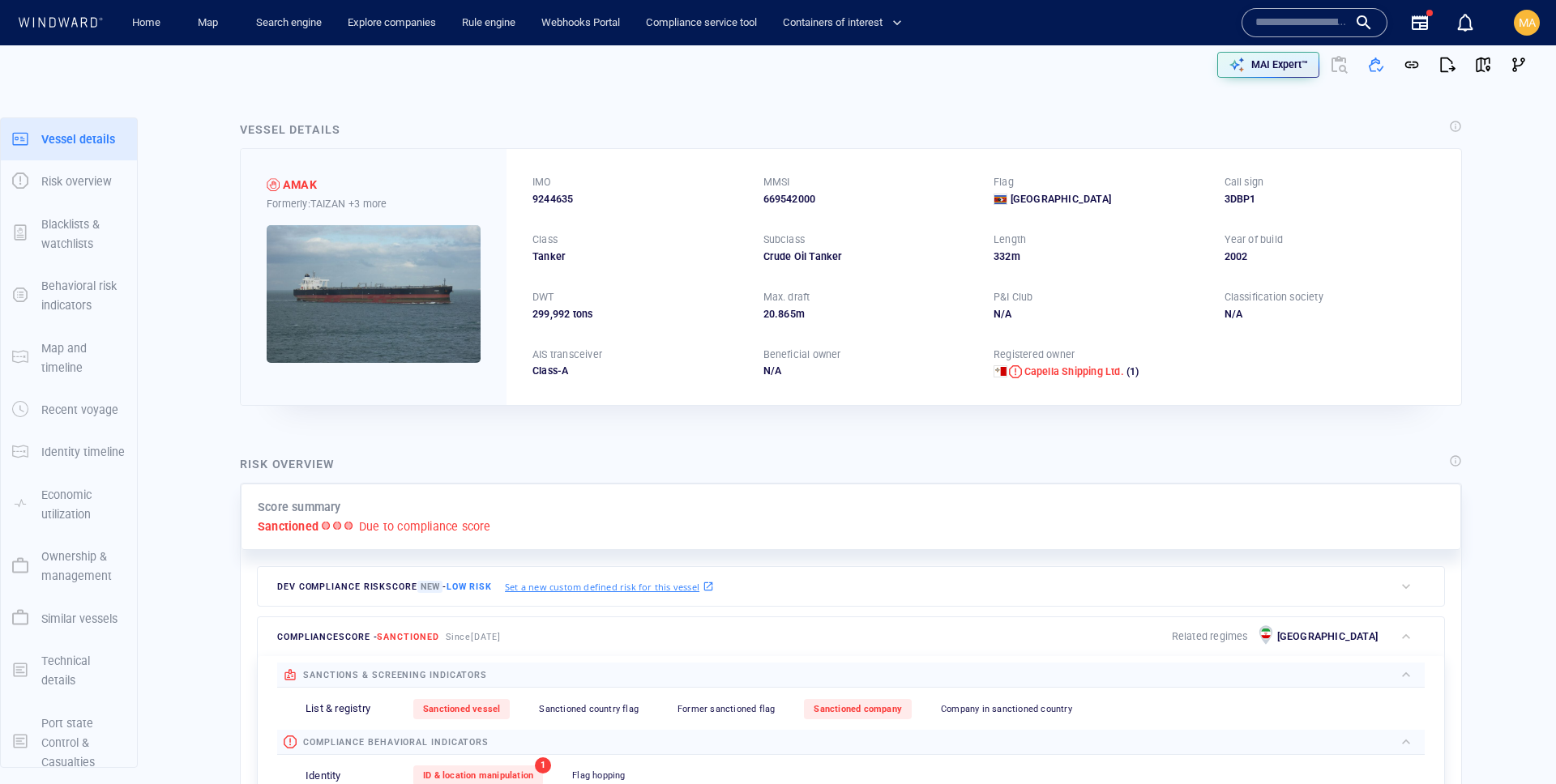
click at [1511, 29] on button "MA" at bounding box center [1527, 23] width 32 height 32
